Goal: Information Seeking & Learning: Learn about a topic

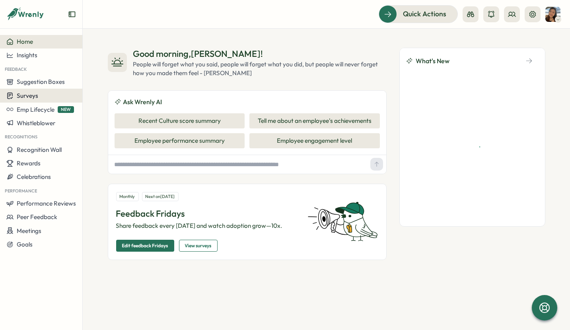
click at [37, 94] on span "Surveys" at bounding box center [27, 96] width 21 height 8
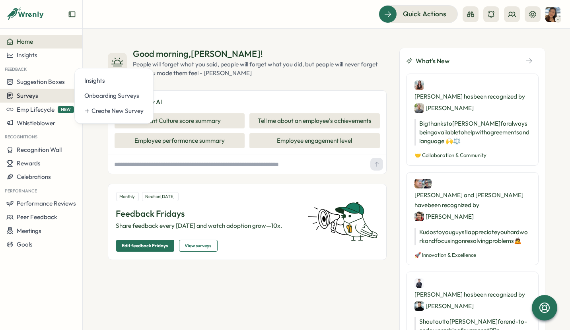
click at [40, 97] on div "Surveys" at bounding box center [41, 96] width 70 height 8
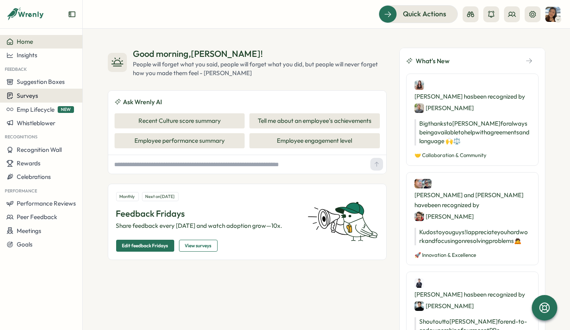
click at [40, 97] on div "Surveys" at bounding box center [41, 96] width 70 height 8
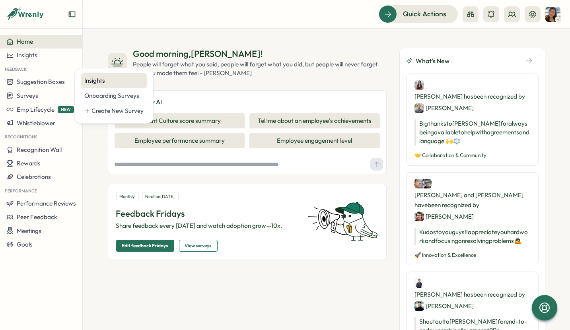
click at [106, 83] on div "Insights" at bounding box center [113, 80] width 59 height 9
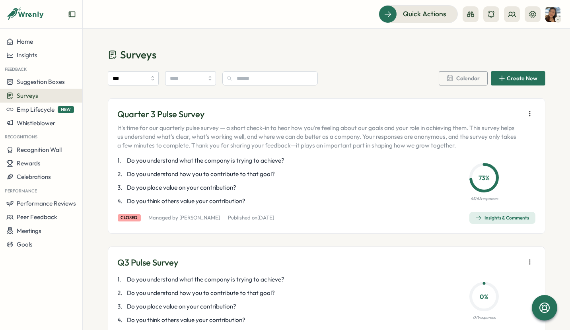
click at [483, 196] on p "45 / 62 responses" at bounding box center [483, 199] width 27 height 6
click at [489, 216] on div "Insights & Comments" at bounding box center [502, 218] width 54 height 6
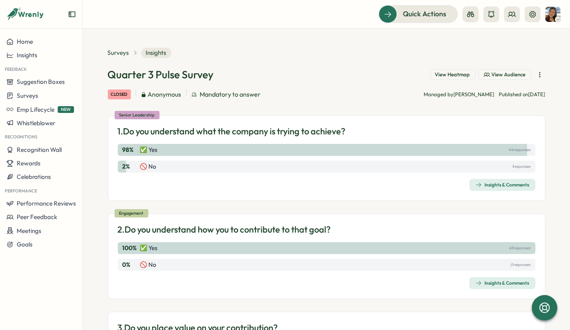
click at [508, 182] on div "Insights & Comments" at bounding box center [502, 185] width 54 height 6
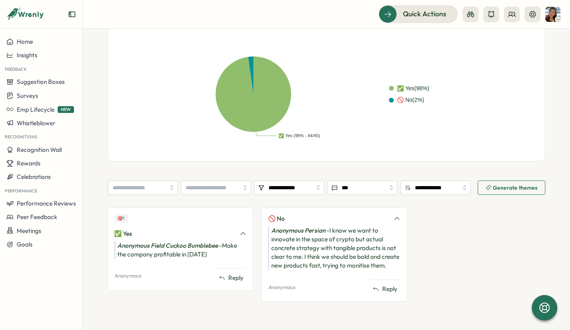
scroll to position [191, 0]
click at [243, 185] on input "search" at bounding box center [216, 188] width 70 height 14
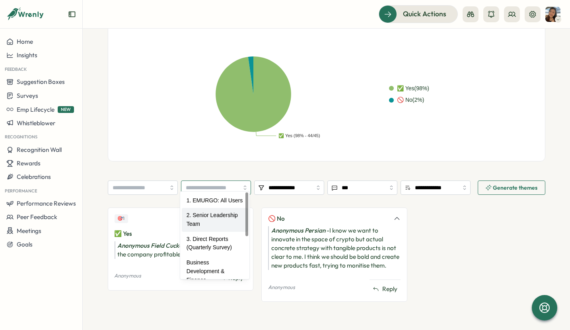
type input "**********"
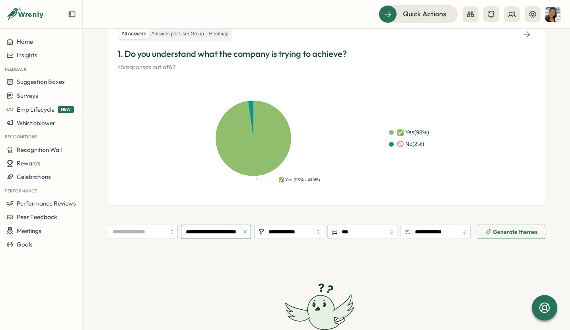
scroll to position [180, 0]
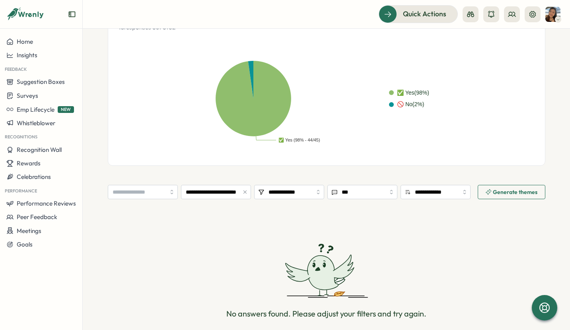
click at [239, 192] on div at bounding box center [245, 192] width 12 height 14
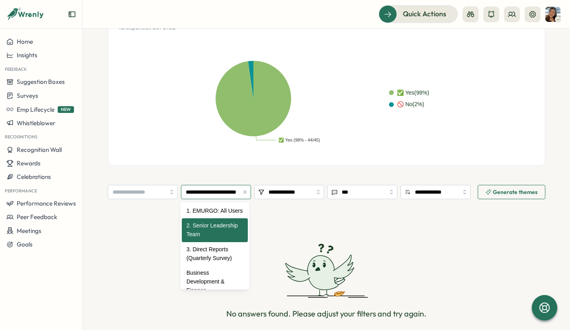
click at [237, 190] on input "**********" at bounding box center [216, 192] width 70 height 14
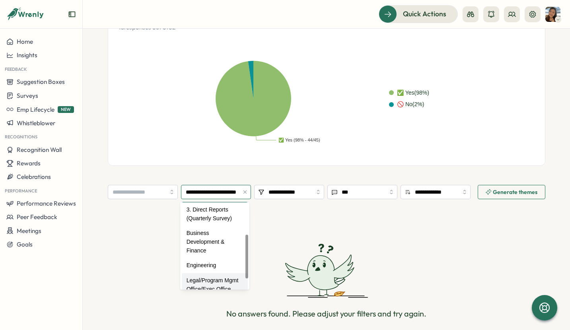
scroll to position [5, 0]
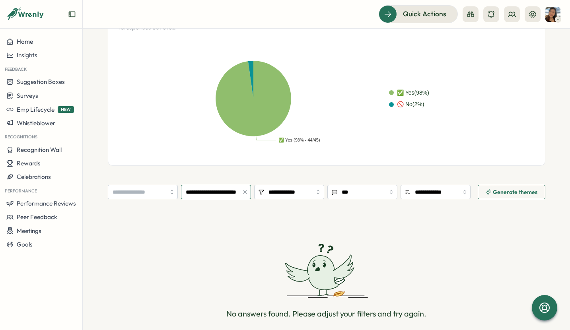
click at [243, 191] on icon "button" at bounding box center [245, 192] width 6 height 6
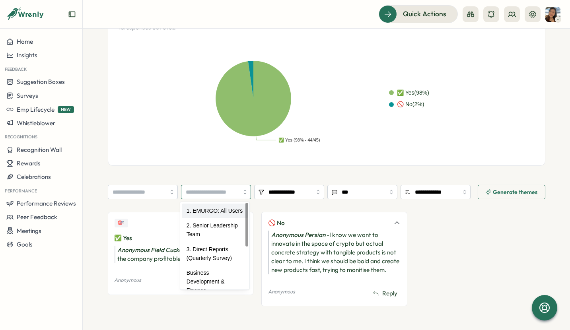
type input "**********"
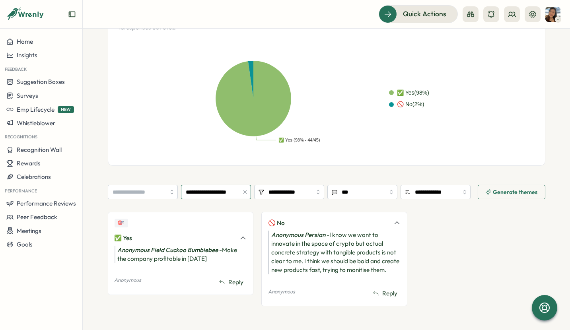
click at [245, 192] on icon "button" at bounding box center [245, 192] width 6 height 6
click at [245, 190] on input "search" at bounding box center [216, 192] width 70 height 14
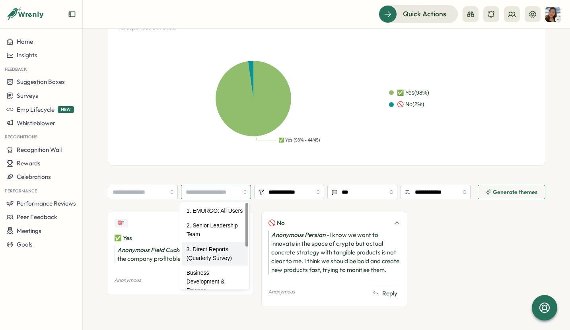
type input "**********"
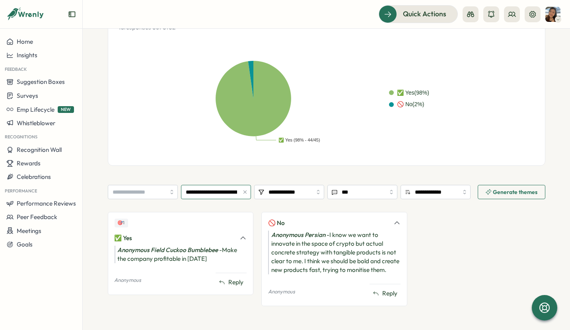
click at [244, 190] on icon "button" at bounding box center [245, 192] width 6 height 6
click at [246, 192] on input "search" at bounding box center [216, 192] width 70 height 14
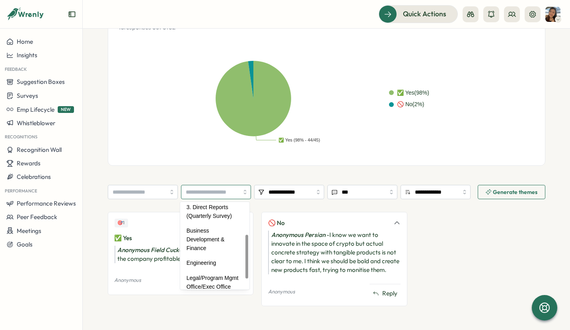
scroll to position [85, 0]
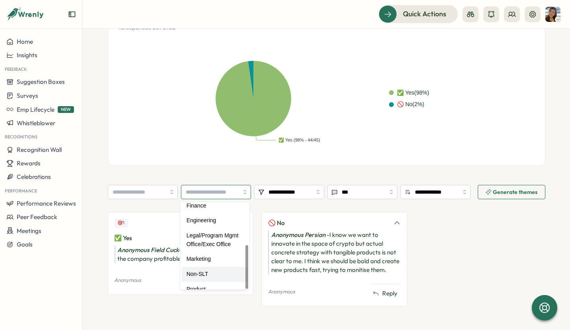
type input "*******"
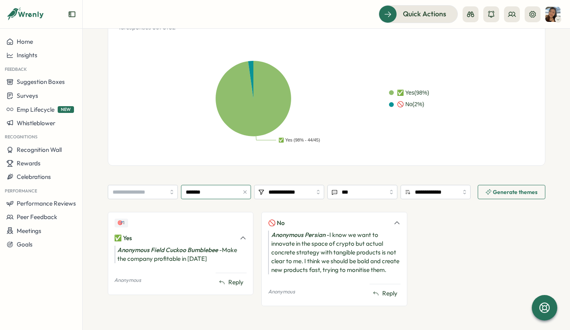
scroll to position [191, 0]
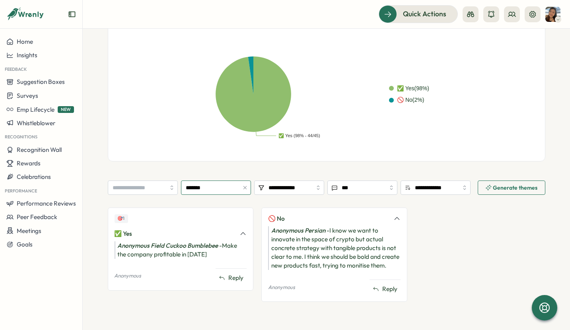
click at [244, 185] on icon "button" at bounding box center [245, 188] width 6 height 6
click at [400, 192] on section "**********" at bounding box center [326, 246] width 437 height 130
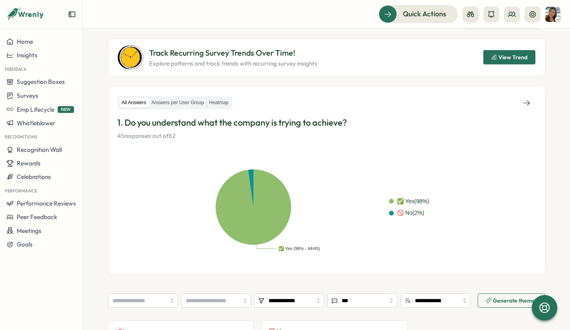
scroll to position [72, 0]
click at [168, 102] on label "Answers per User Group" at bounding box center [177, 103] width 57 height 10
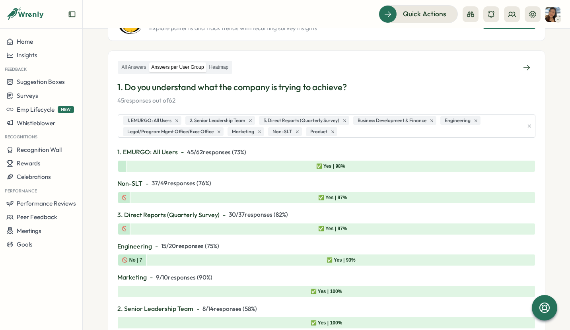
scroll to position [32, 0]
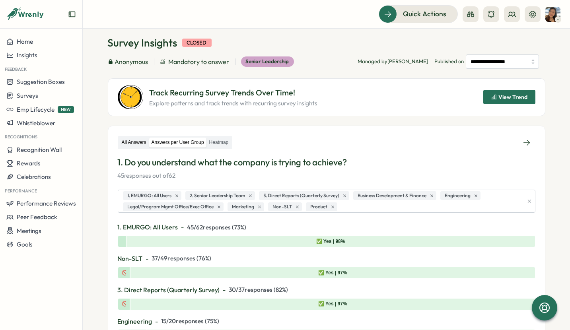
click at [136, 143] on label "All Answers" at bounding box center [133, 143] width 29 height 10
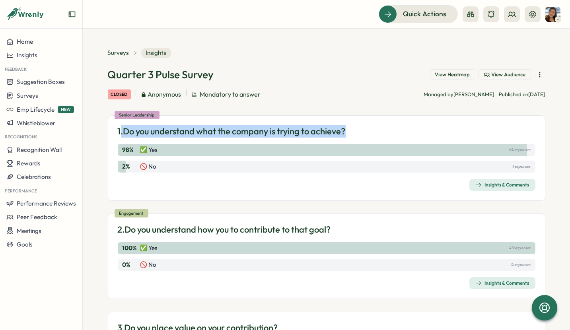
drag, startPoint x: 217, startPoint y: 132, endPoint x: 120, endPoint y: 130, distance: 97.0
click at [120, 130] on div "1. Do you understand what the company is trying to achieve?" at bounding box center [326, 131] width 417 height 12
click at [125, 132] on p "1. Do you understand what the company is trying to achieve?" at bounding box center [232, 131] width 228 height 12
drag, startPoint x: 124, startPoint y: 131, endPoint x: 349, endPoint y: 134, distance: 225.4
click at [349, 134] on div "1. Do you understand what the company is trying to achieve?" at bounding box center [326, 131] width 417 height 12
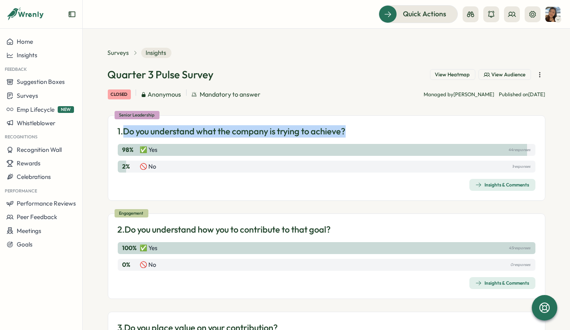
copy p "Do you understand what the company is trying to achieve?"
click at [336, 109] on div "Quarter 3 Pulse Survey View Heatmap View Audience closed Anonymous Mandatory to…" at bounding box center [326, 281] width 437 height 427
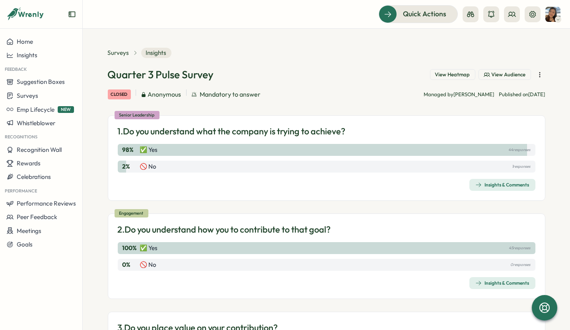
click at [504, 184] on div "Insights & Comments" at bounding box center [502, 185] width 54 height 6
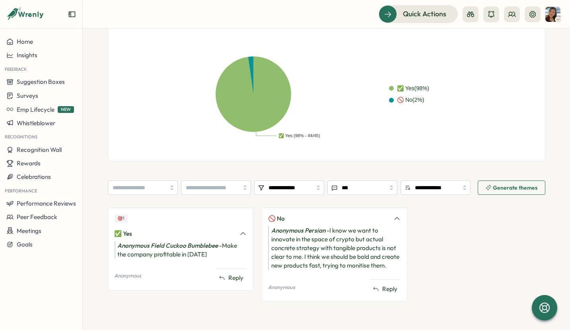
scroll to position [191, 0]
drag, startPoint x: 221, startPoint y: 237, endPoint x: 232, endPoint y: 246, distance: 13.8
click at [232, 246] on div "Anonymous Field Cuckoo Bumblebee - Make the company profitable in [DATE]" at bounding box center [181, 249] width 132 height 17
copy div "Make the company profitable in [DATE]"
click at [546, 228] on section "**********" at bounding box center [326, 179] width 487 height 301
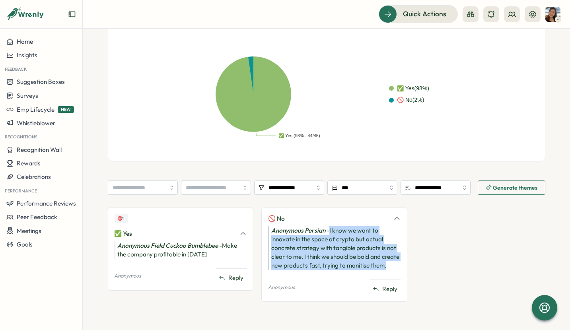
drag, startPoint x: 329, startPoint y: 223, endPoint x: 352, endPoint y: 267, distance: 49.4
click at [352, 267] on div "Anonymous Persian - I know we want to innovate in the space of crypto but actua…" at bounding box center [334, 248] width 132 height 44
copy div "I know we want to innovate in the space of crypto but actual concrete strategy …"
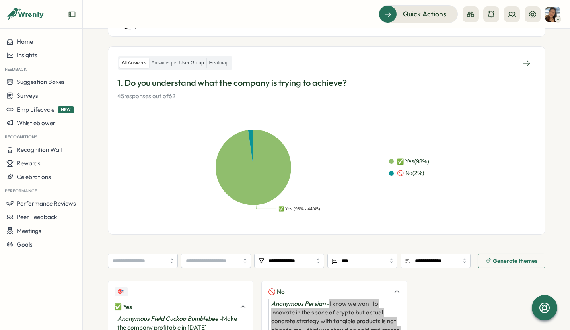
scroll to position [72, 0]
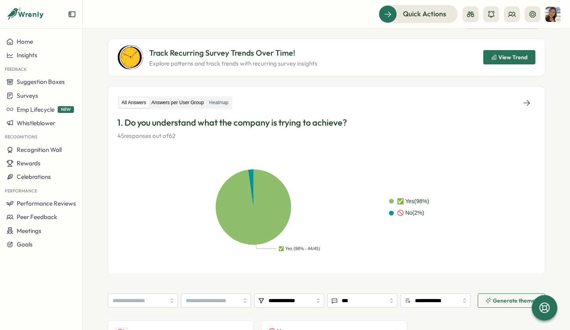
click at [179, 103] on label "Answers per User Group" at bounding box center [177, 103] width 57 height 10
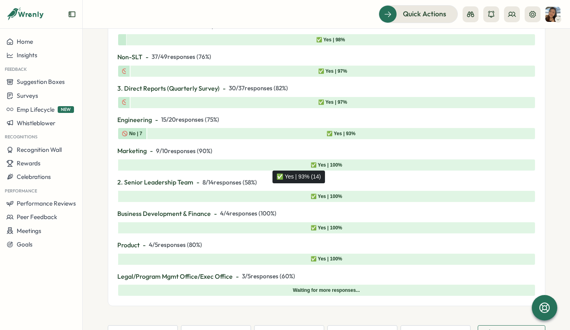
scroll to position [191, 0]
